Goal: Task Accomplishment & Management: Manage account settings

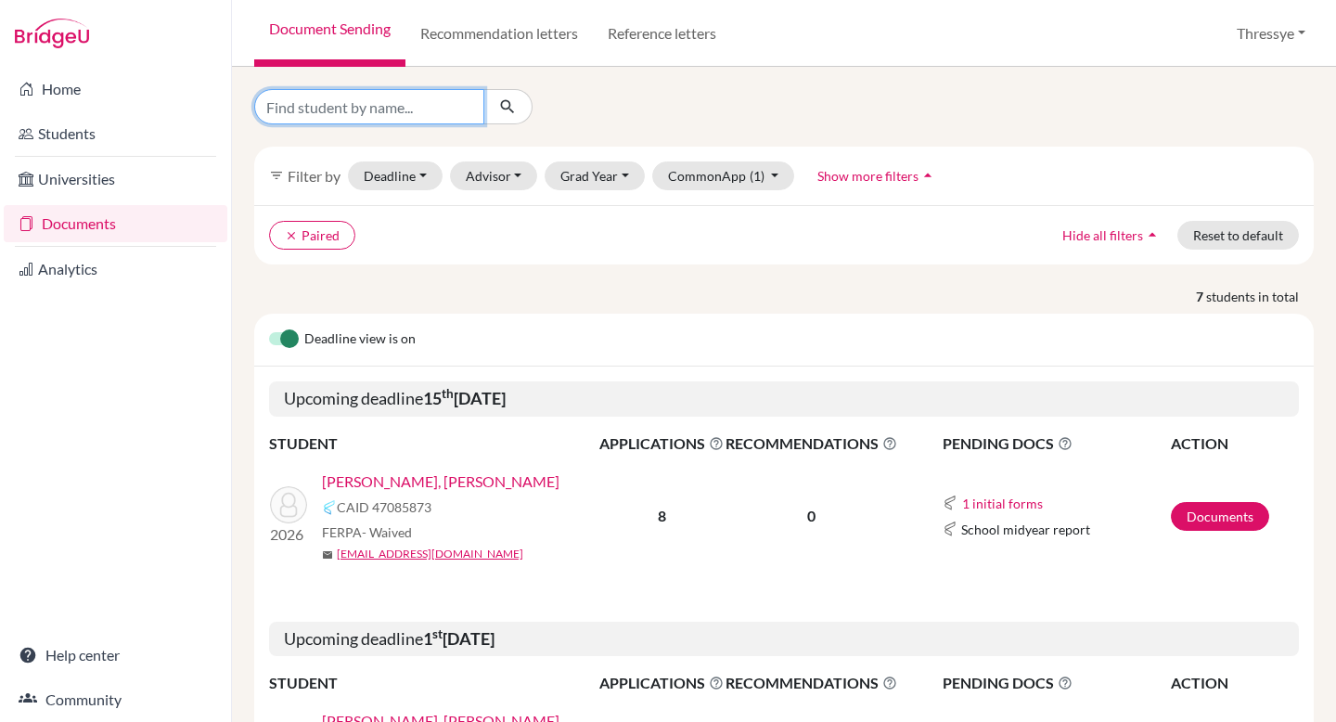
click at [366, 98] on input "Find student by name..." at bounding box center [369, 106] width 230 height 35
type input "ezekiel"
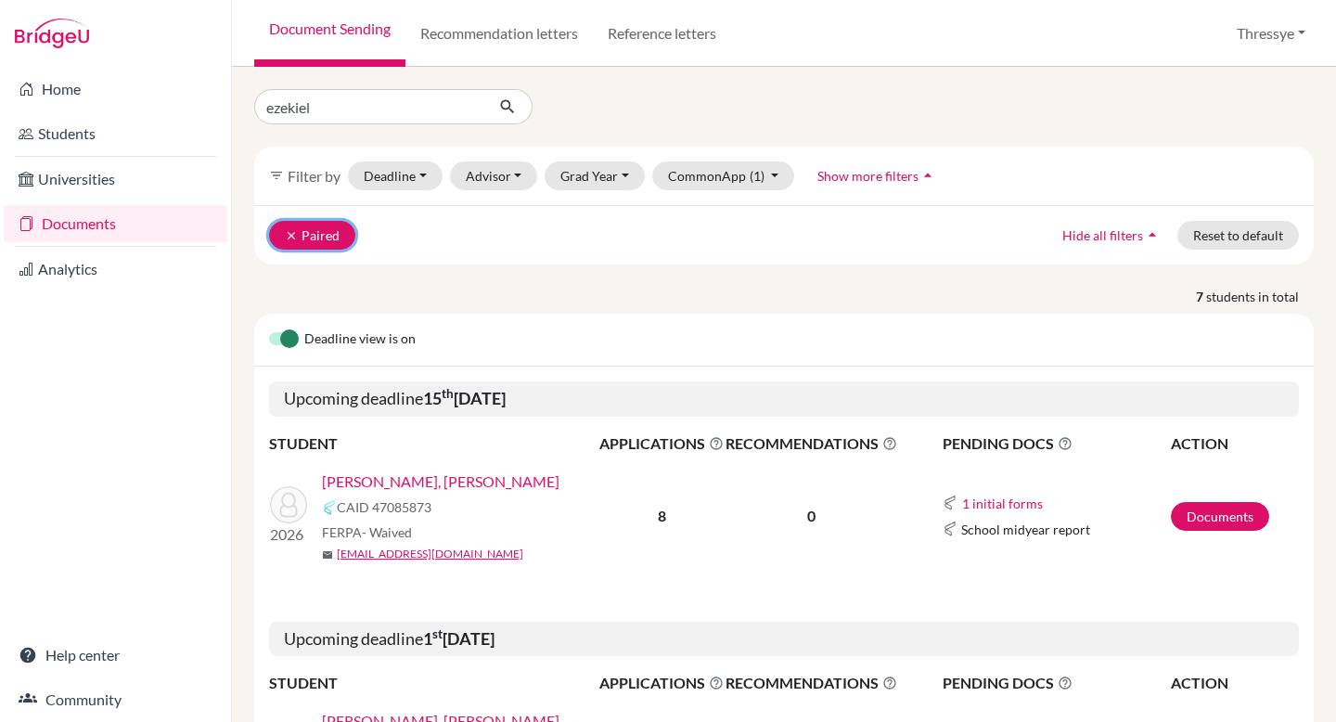
click at [292, 232] on icon "clear" at bounding box center [291, 235] width 13 height 13
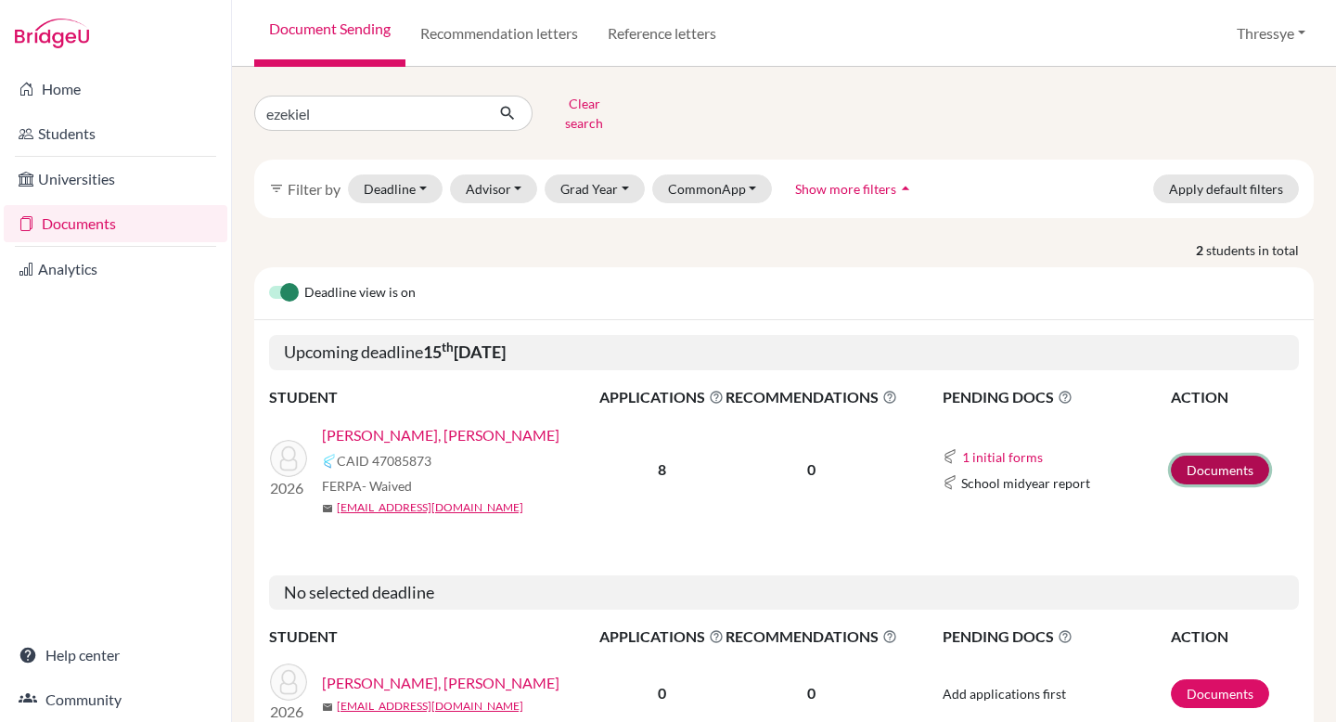
click at [1240, 468] on link "Documents" at bounding box center [1220, 469] width 98 height 29
click at [460, 110] on input "ezekiel" at bounding box center [369, 113] width 230 height 35
click at [496, 103] on button "submit" at bounding box center [507, 113] width 49 height 35
click at [748, 184] on button "CommonApp" at bounding box center [712, 188] width 121 height 29
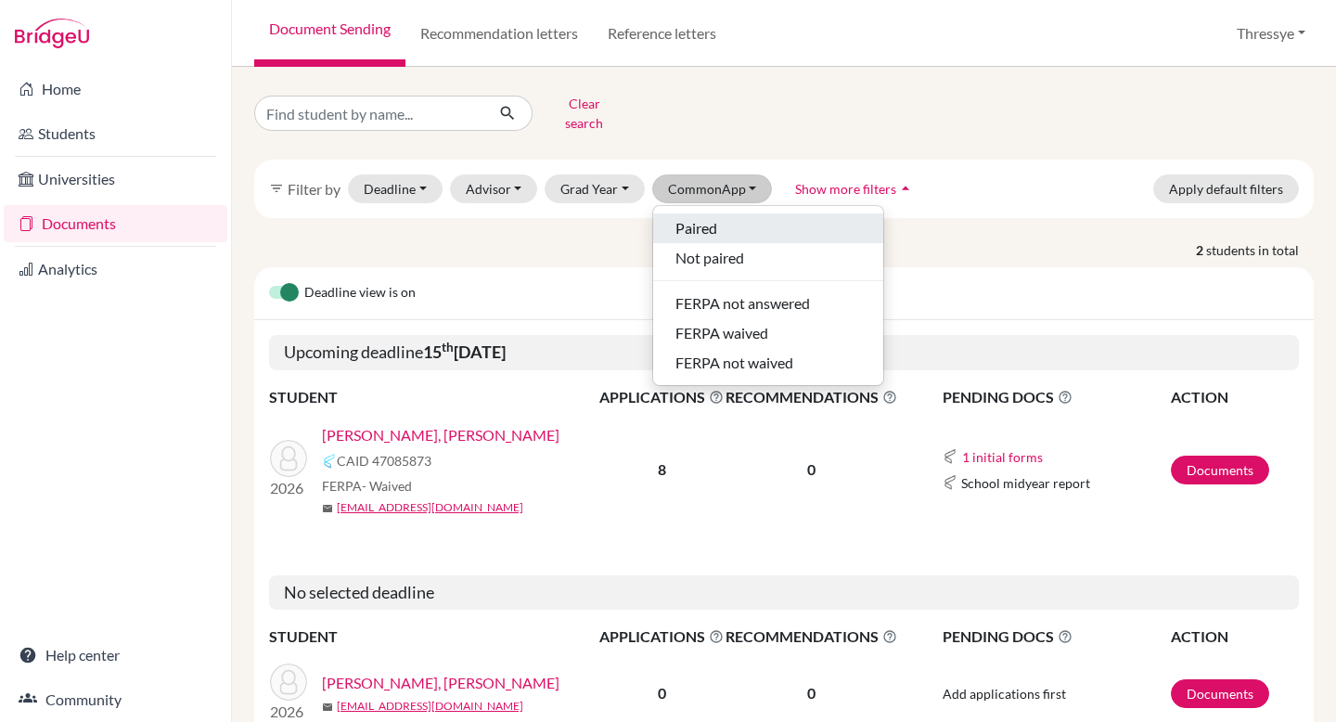
click at [727, 219] on div "Paired" at bounding box center [768, 228] width 186 height 22
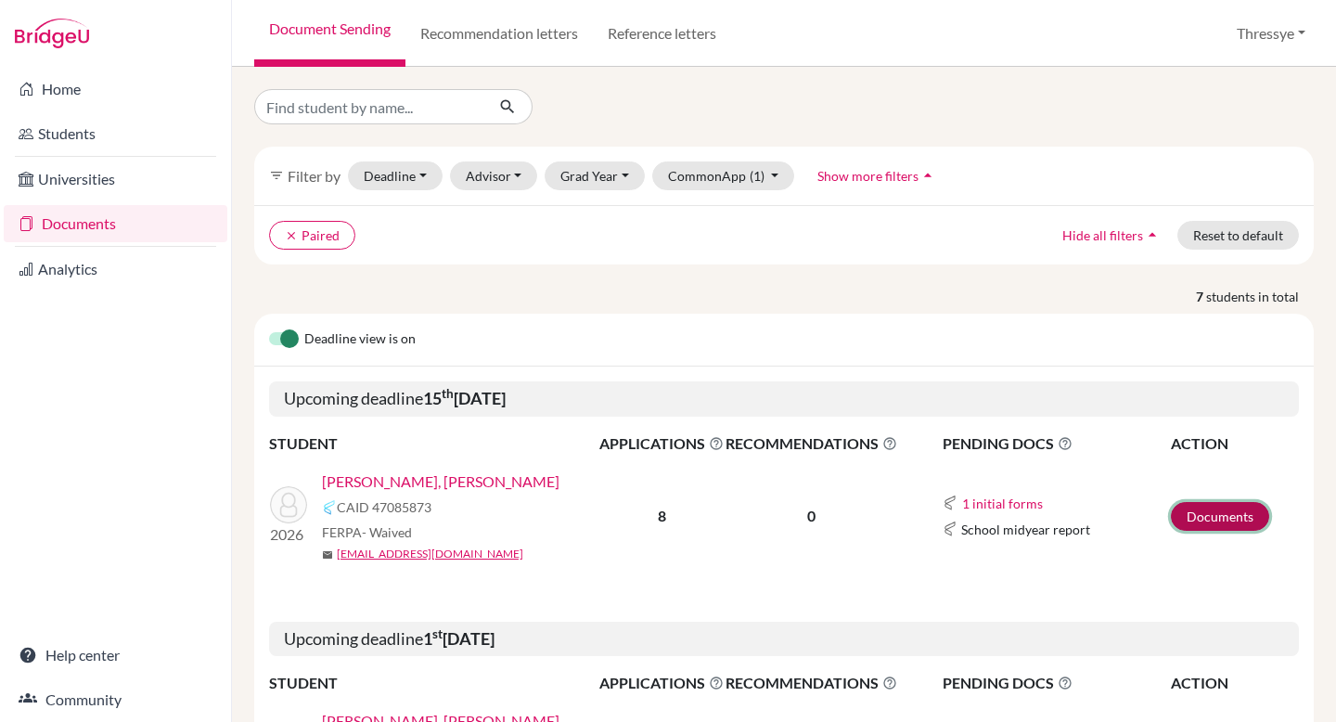
click at [1237, 509] on link "Documents" at bounding box center [1220, 516] width 98 height 29
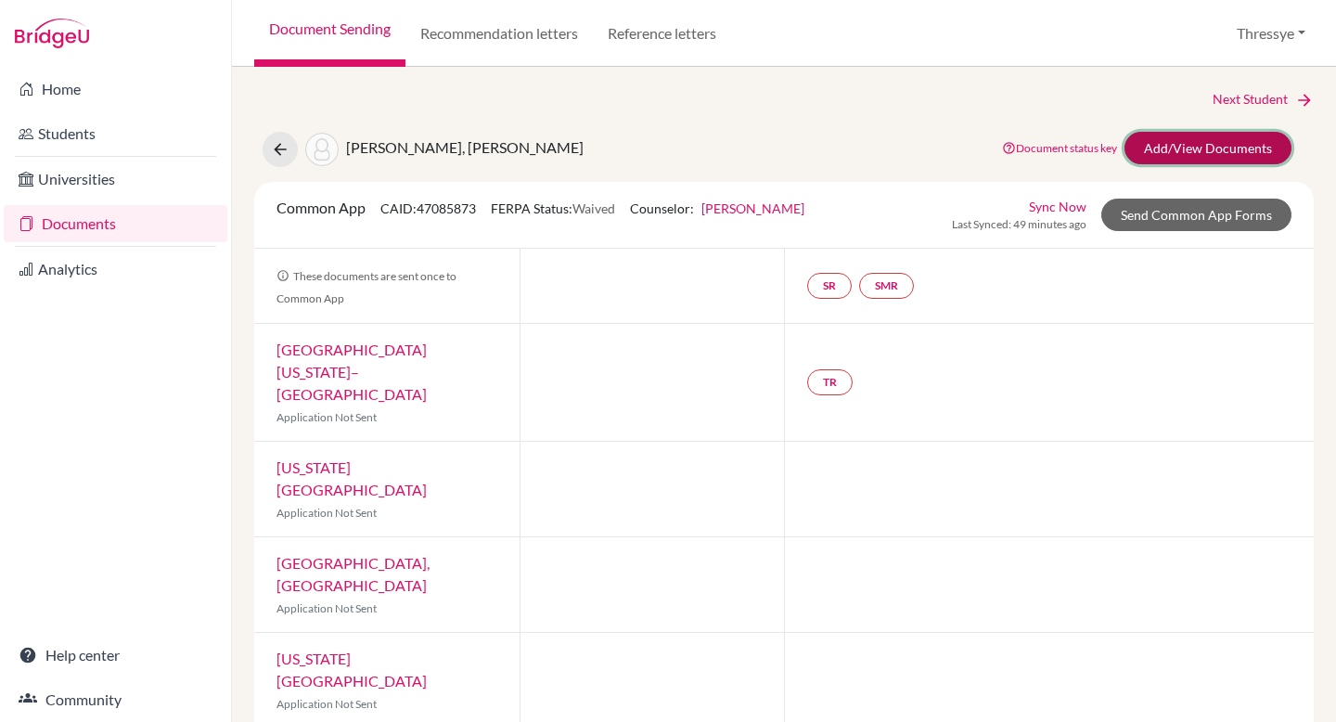
click at [1166, 152] on link "Add/View Documents" at bounding box center [1207, 148] width 167 height 32
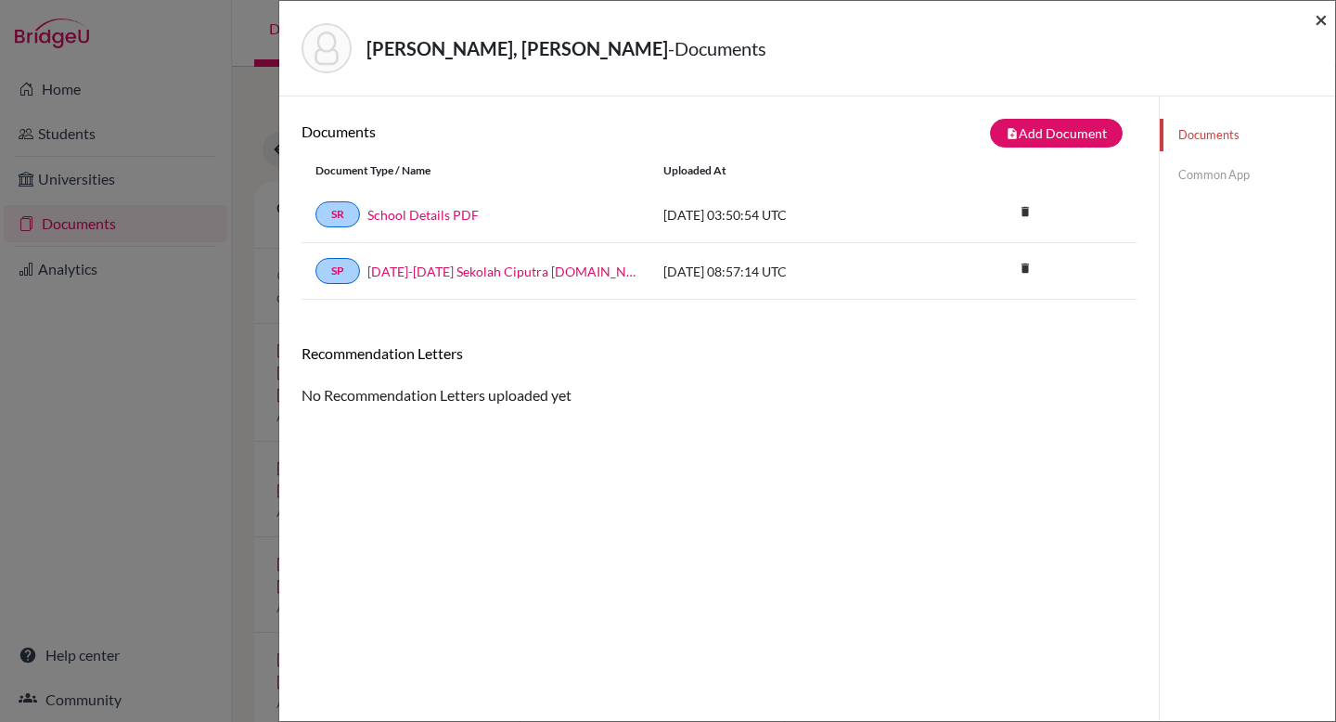
click at [1322, 11] on span "×" at bounding box center [1320, 19] width 13 height 27
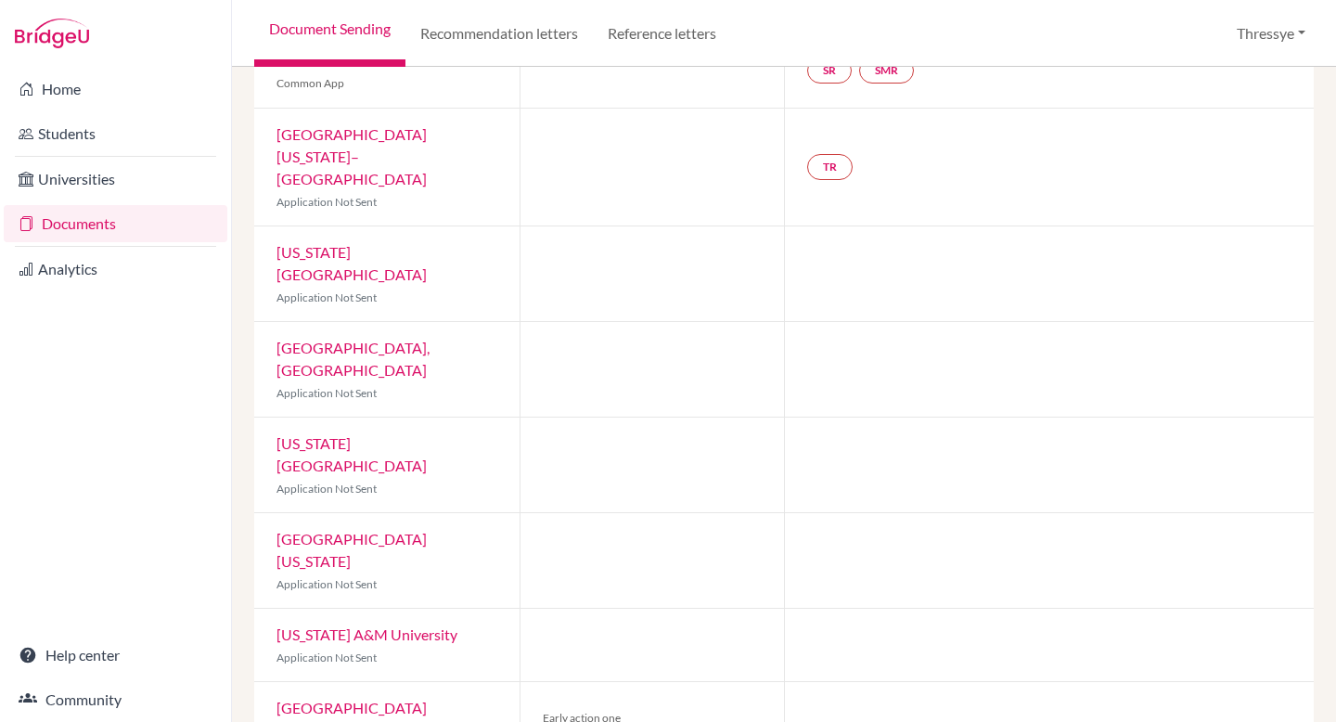
scroll to position [231, 0]
